Goal: Task Accomplishment & Management: Manage account settings

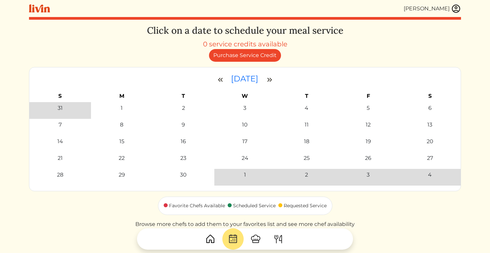
click at [464, 9] on div "[PERSON_NAME] [PERSON_NAME] Log out Dashboard Services Upcoming Completed Reque…" at bounding box center [245, 136] width 440 height 273
click at [459, 9] on img at bounding box center [456, 9] width 10 height 10
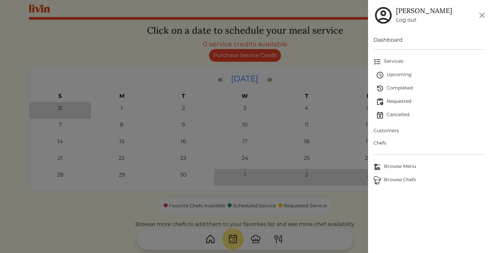
click at [405, 21] on link "Log out" at bounding box center [424, 20] width 56 height 8
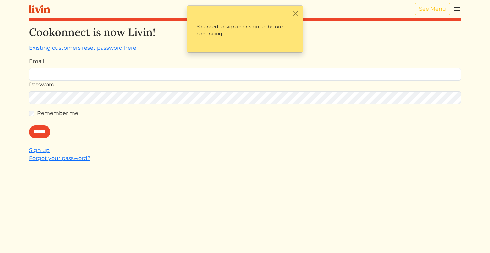
click at [459, 10] on img at bounding box center [457, 9] width 8 height 8
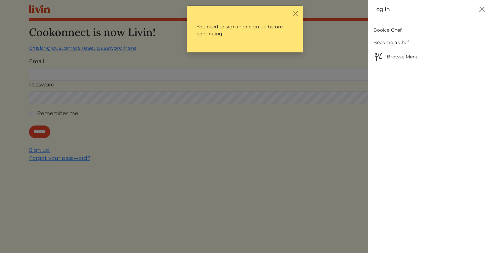
click at [386, 31] on link "Book a Chef" at bounding box center [430, 30] width 112 height 12
